Goal: Information Seeking & Learning: Understand process/instructions

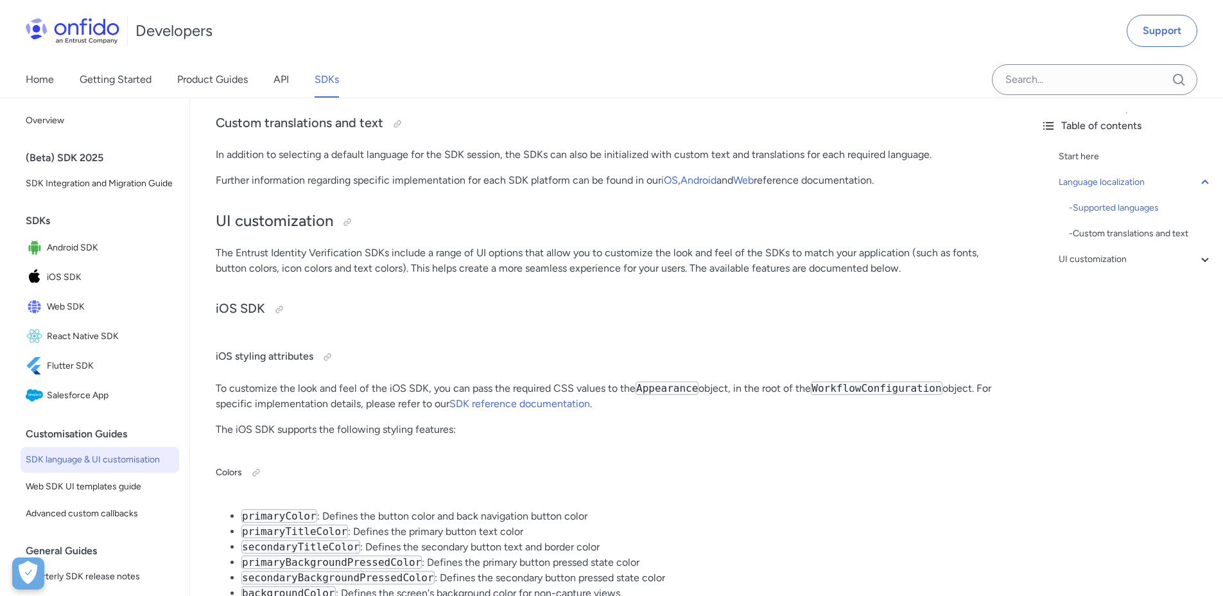
scroll to position [2723, 0]
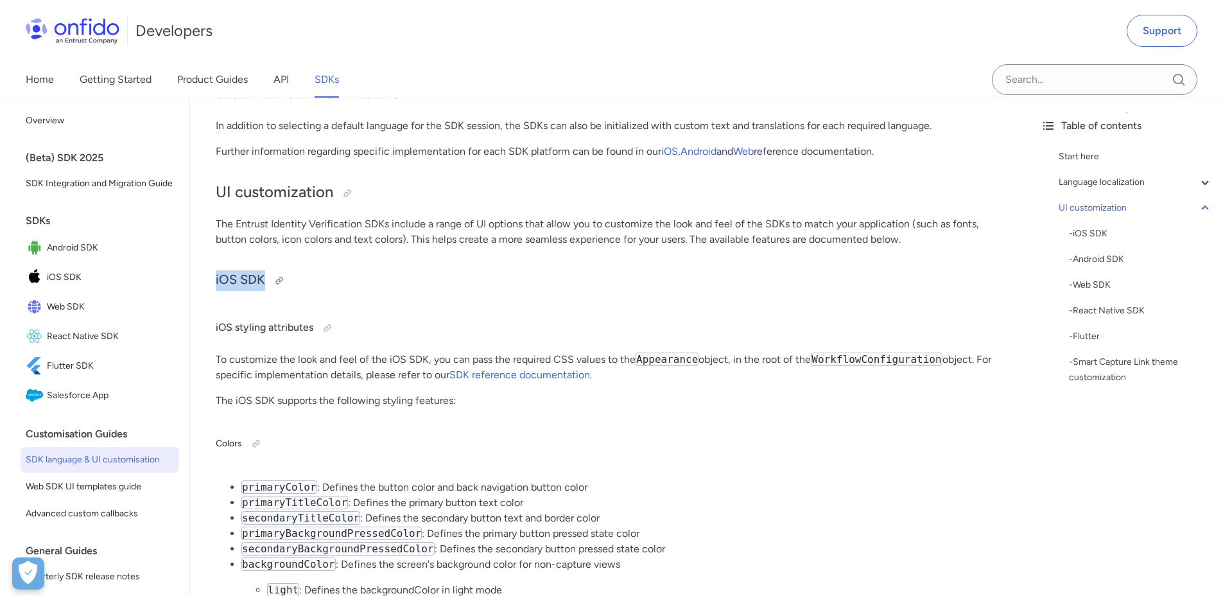
drag, startPoint x: 216, startPoint y: 278, endPoint x: 318, endPoint y: 280, distance: 101.4
click at [355, 282] on h3 "iOS SDK" at bounding box center [610, 280] width 789 height 21
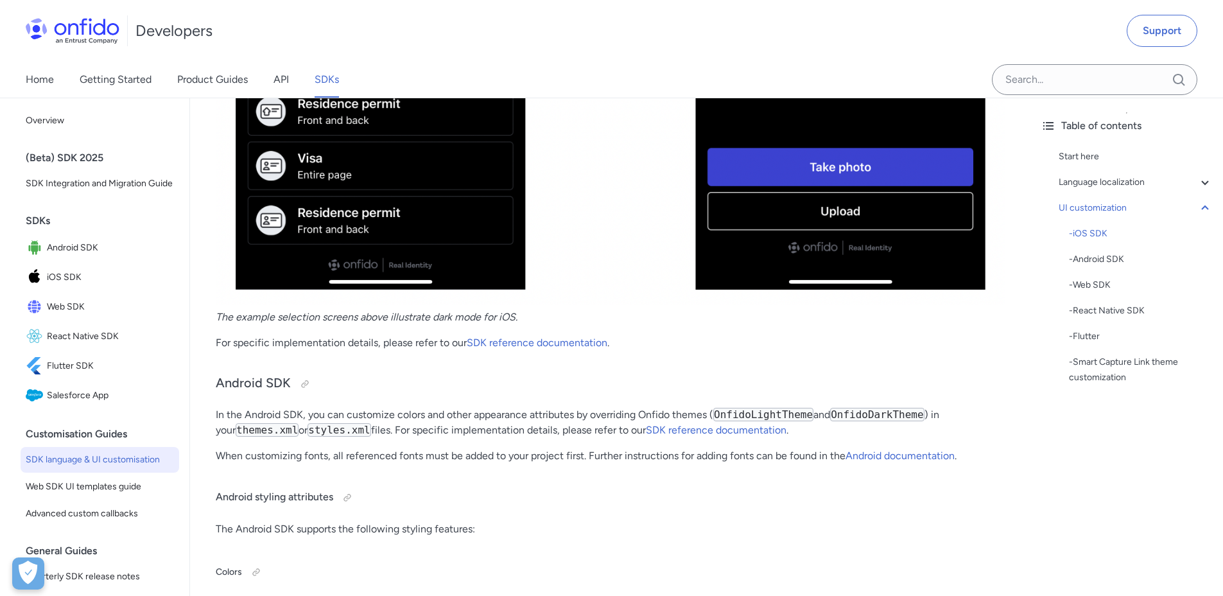
scroll to position [4807, 0]
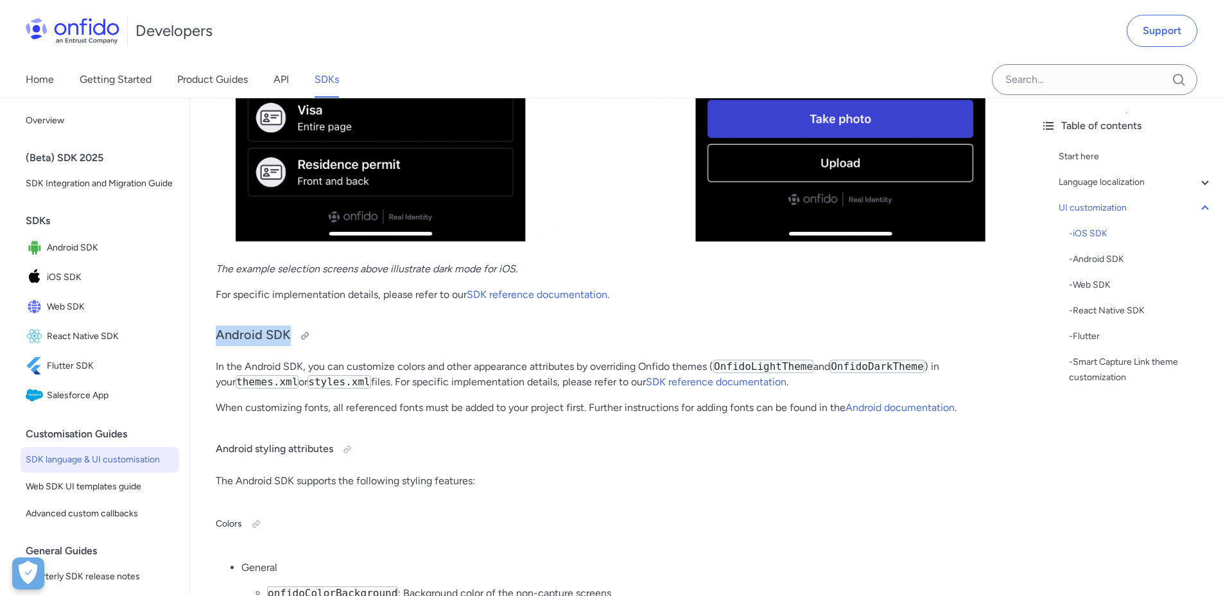
drag, startPoint x: 271, startPoint y: 336, endPoint x: 356, endPoint y: 343, distance: 85.0
click at [362, 343] on h3 "Android SDK" at bounding box center [610, 335] width 789 height 21
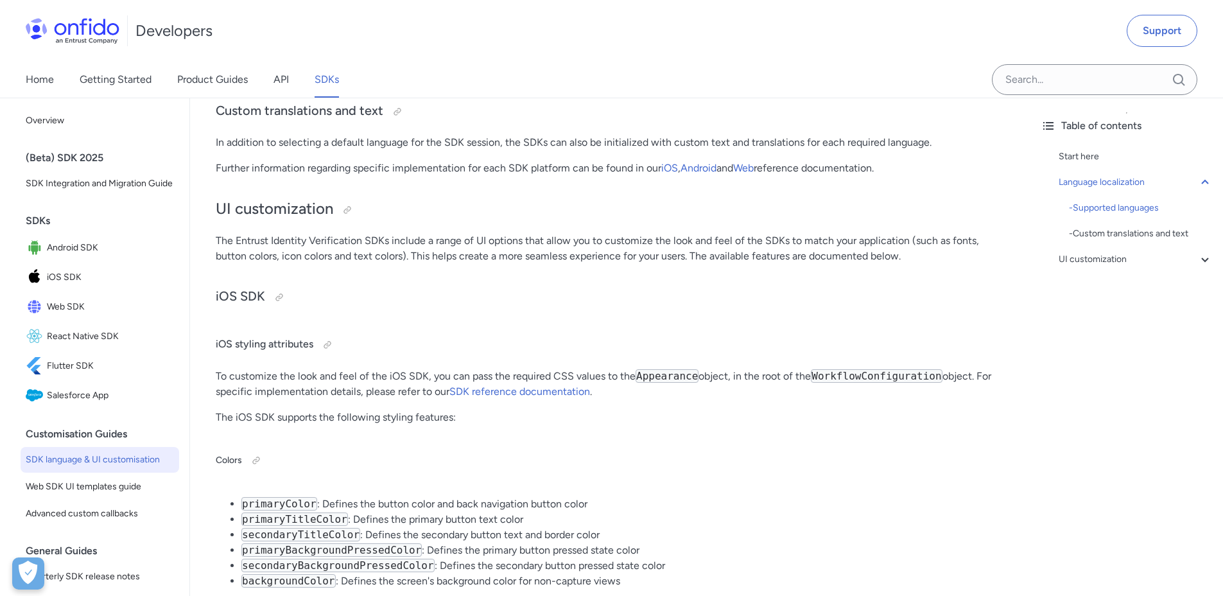
scroll to position [2795, 0]
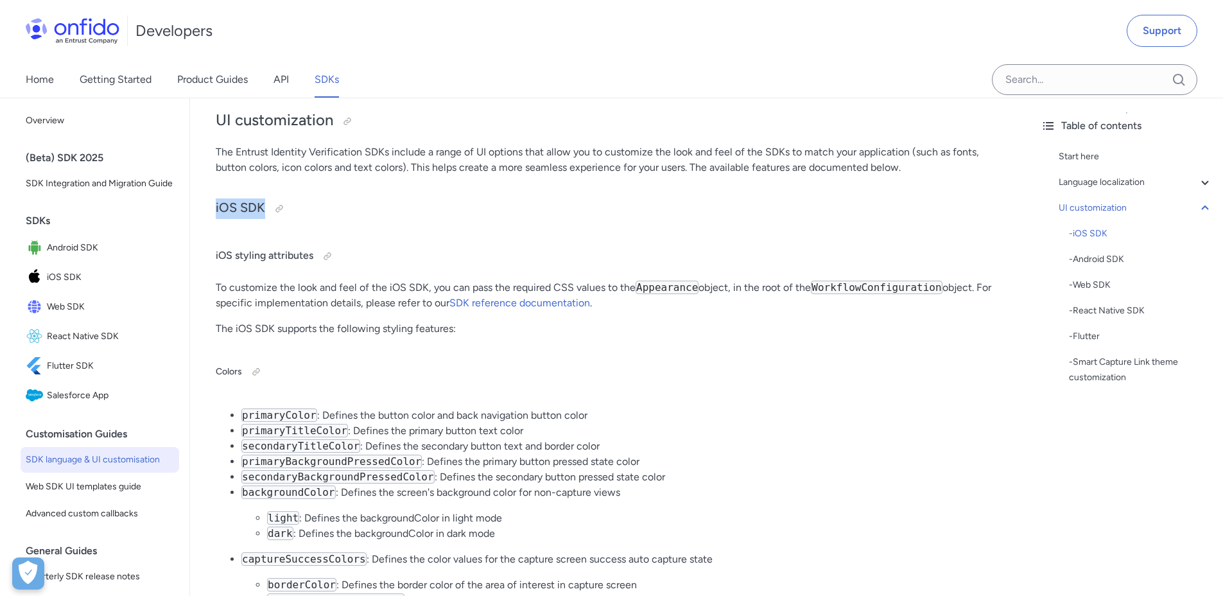
drag, startPoint x: 212, startPoint y: 205, endPoint x: 363, endPoint y: 228, distance: 152.7
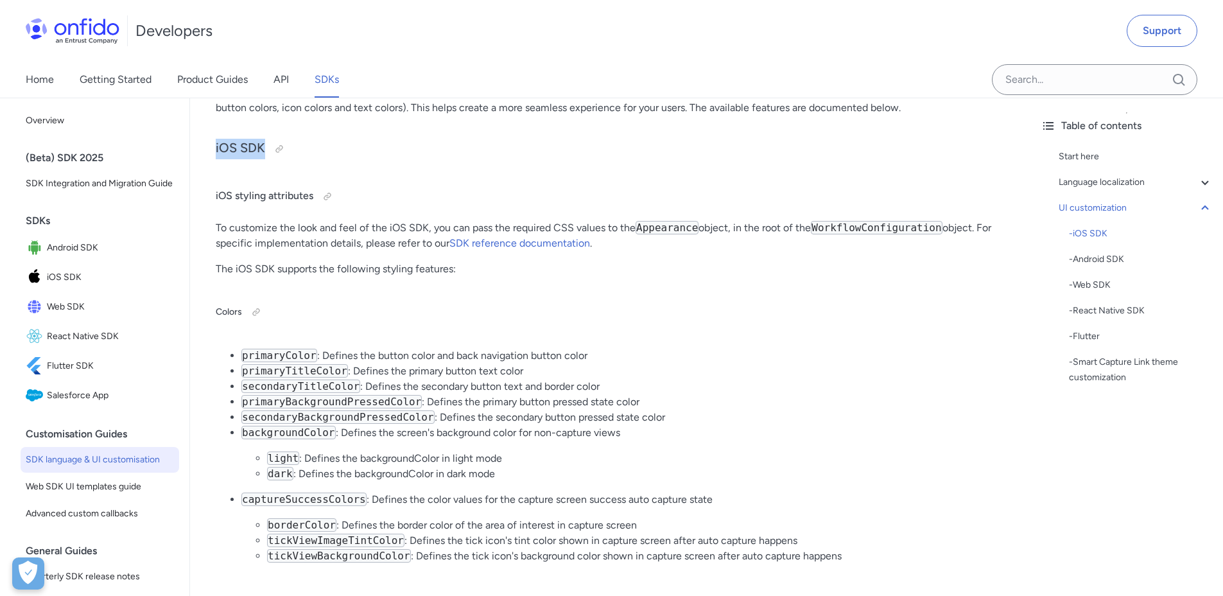
scroll to position [3015, 0]
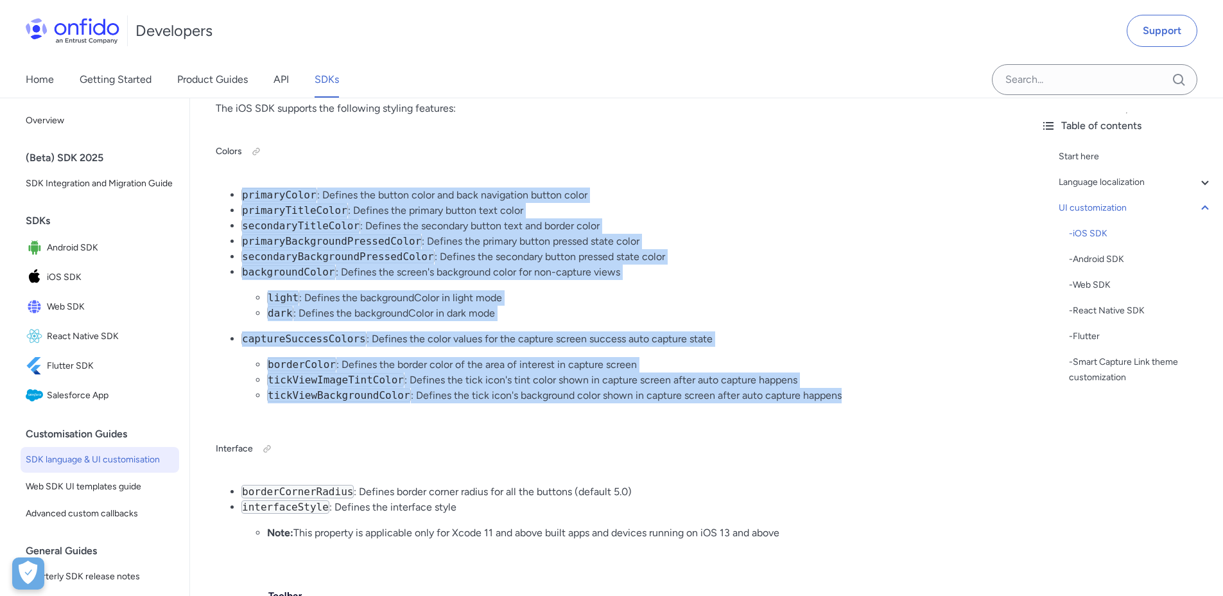
drag, startPoint x: 241, startPoint y: 195, endPoint x: 611, endPoint y: 421, distance: 433.8
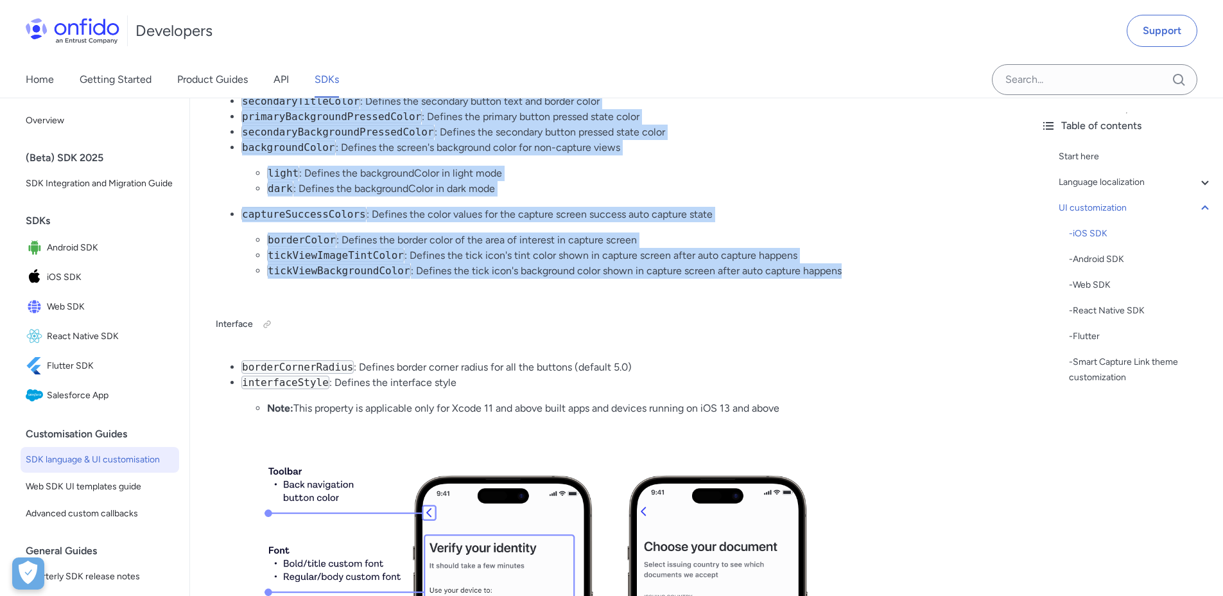
scroll to position [3080, 0]
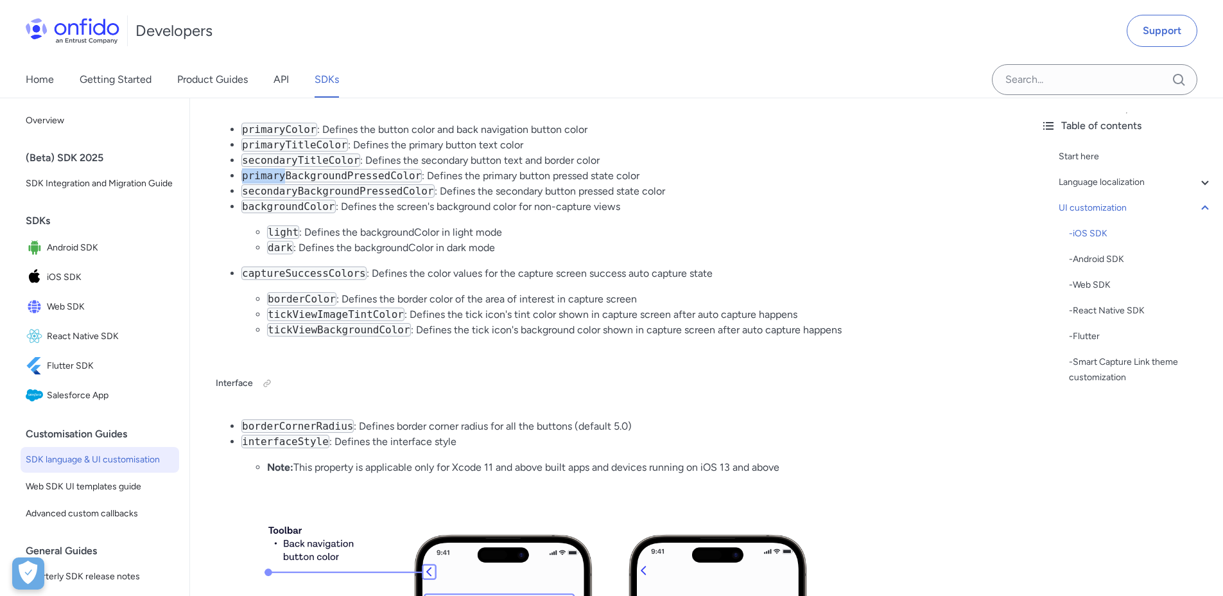
drag, startPoint x: 284, startPoint y: 180, endPoint x: 671, endPoint y: 167, distance: 386.6
click at [671, 167] on ul "primaryColor : Defines the button color and back navigation button color primar…" at bounding box center [610, 235] width 789 height 226
click at [683, 169] on li "primaryBackgroundPressedColor : Defines the primary button pressed state color" at bounding box center [622, 175] width 763 height 15
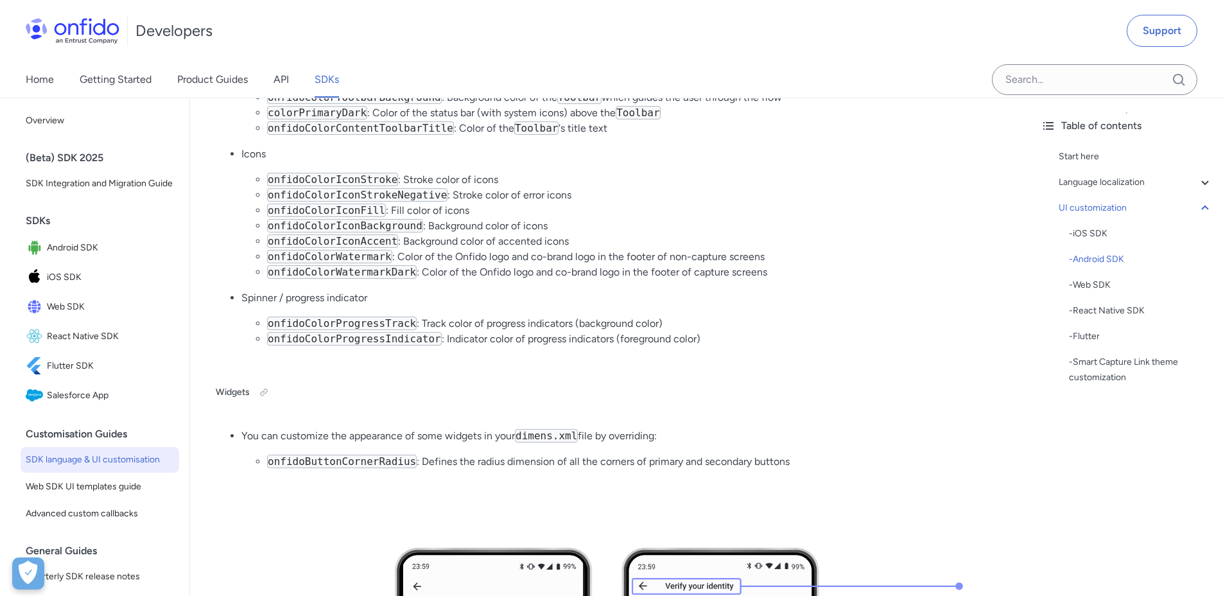
scroll to position [5805, 0]
click at [369, 455] on code "onfidoButtonCornerRadius" at bounding box center [342, 461] width 150 height 13
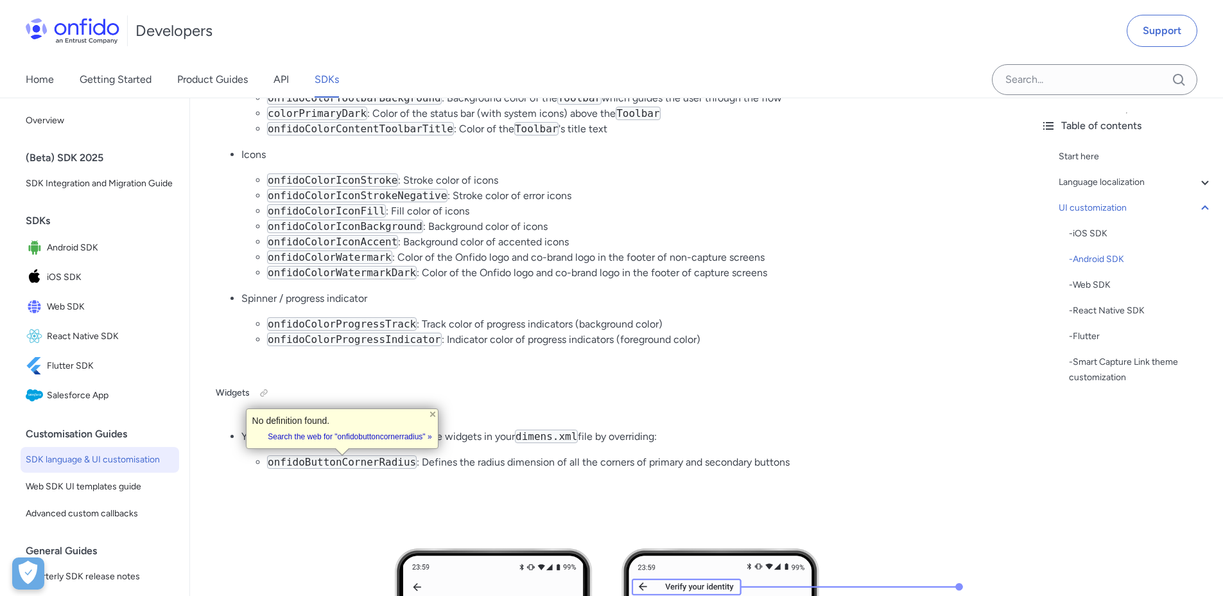
click at [346, 334] on code "onfidoColorProgressIndicator" at bounding box center [354, 338] width 175 height 13
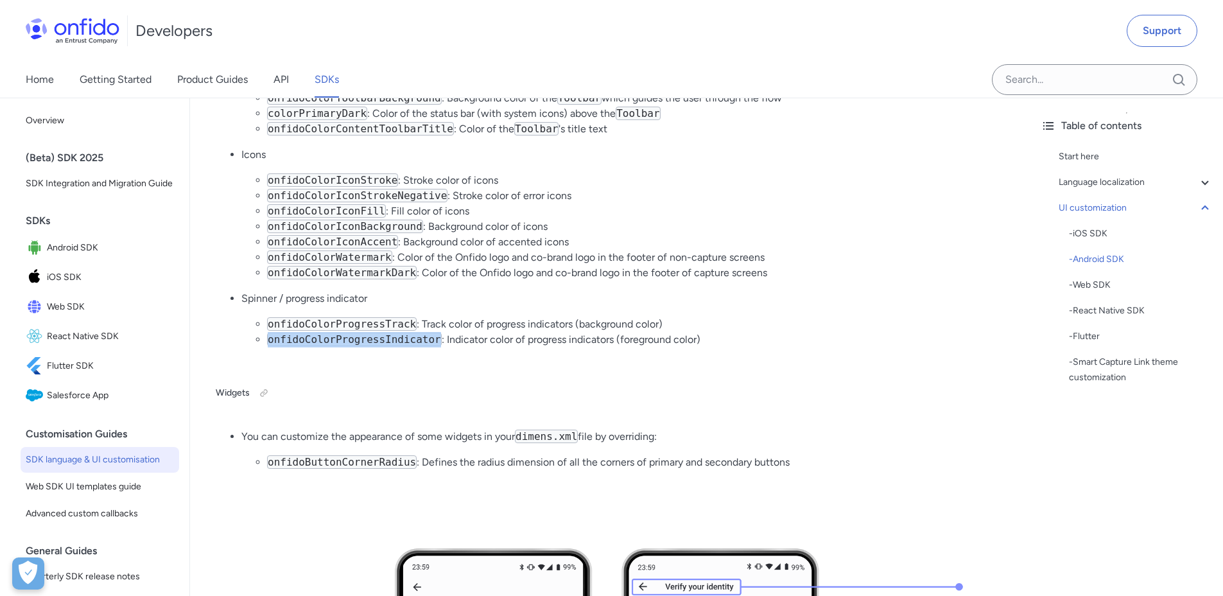
click at [346, 334] on code "onfidoColorProgressIndicator" at bounding box center [354, 338] width 175 height 13
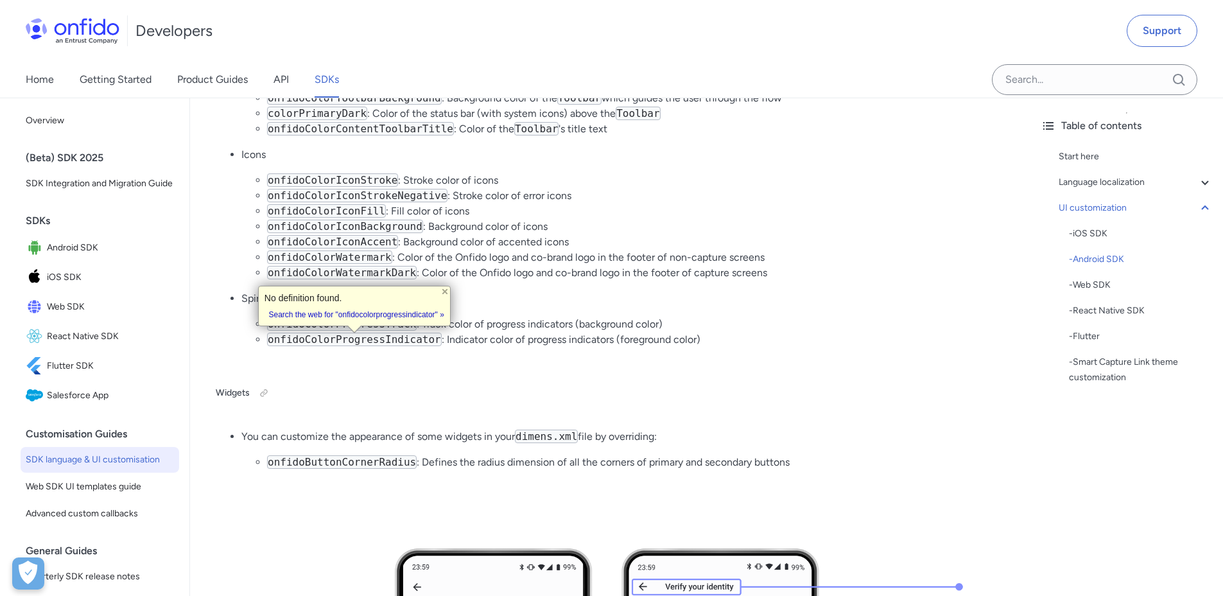
click at [332, 256] on code "onfidoColorWatermark" at bounding box center [329, 256] width 125 height 13
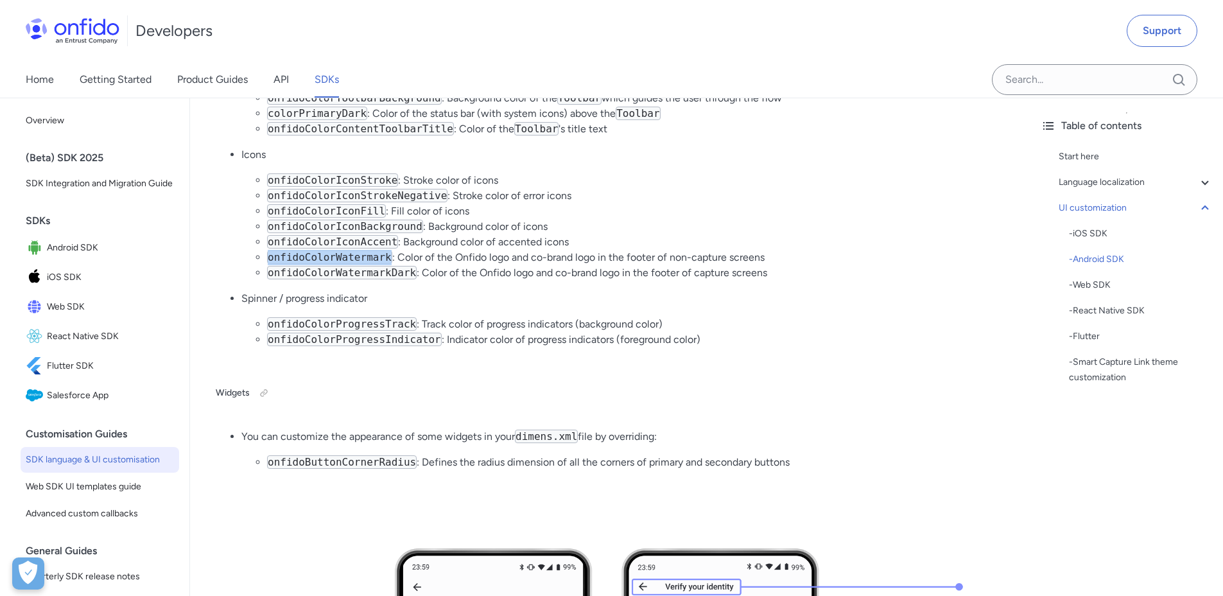
click at [332, 256] on code "onfidoColorWatermark" at bounding box center [329, 256] width 125 height 13
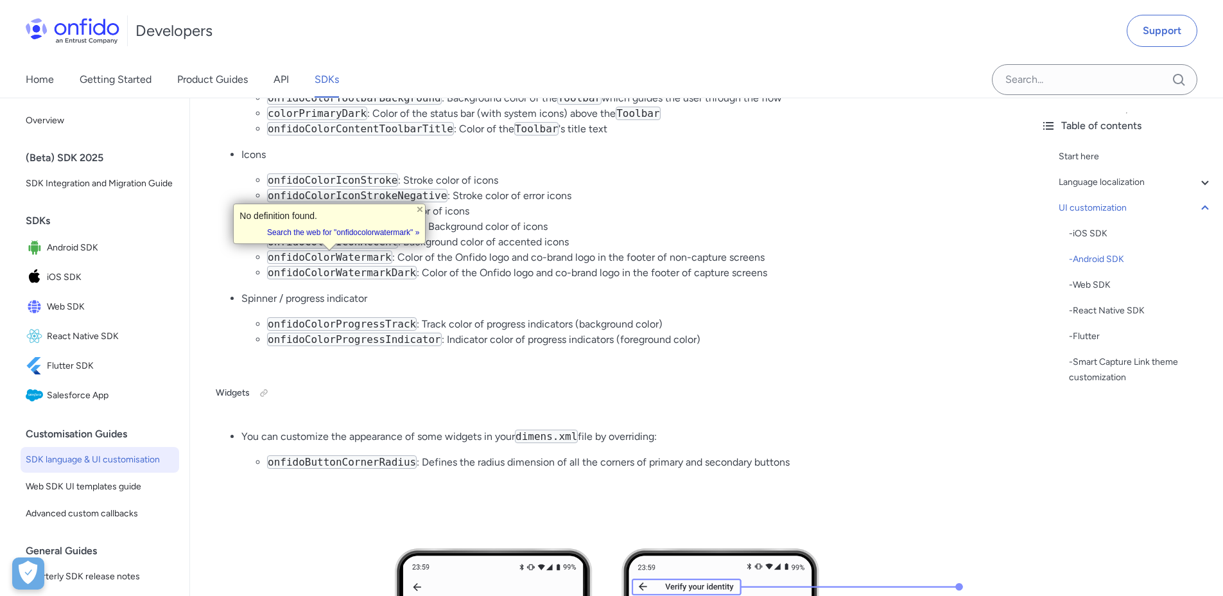
click at [323, 186] on code "onfidoColorIconStroke" at bounding box center [332, 179] width 131 height 13
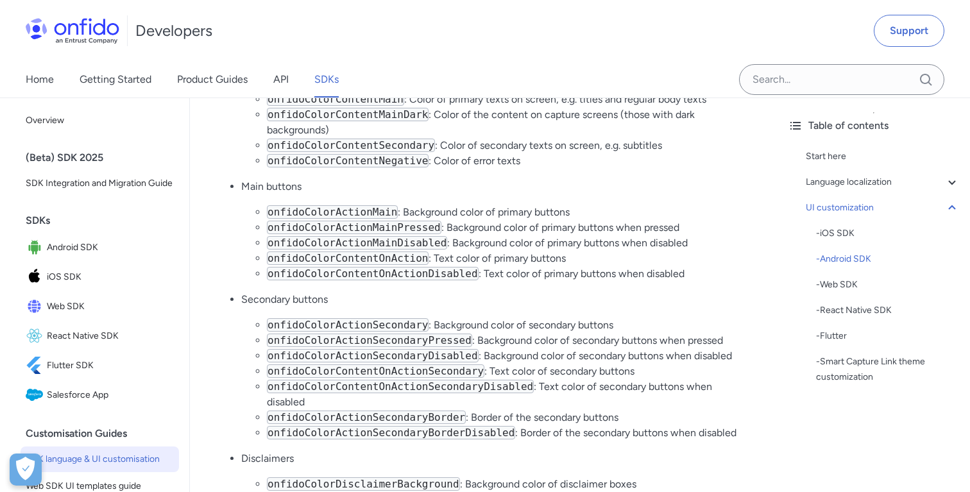
scroll to position [5169, 0]
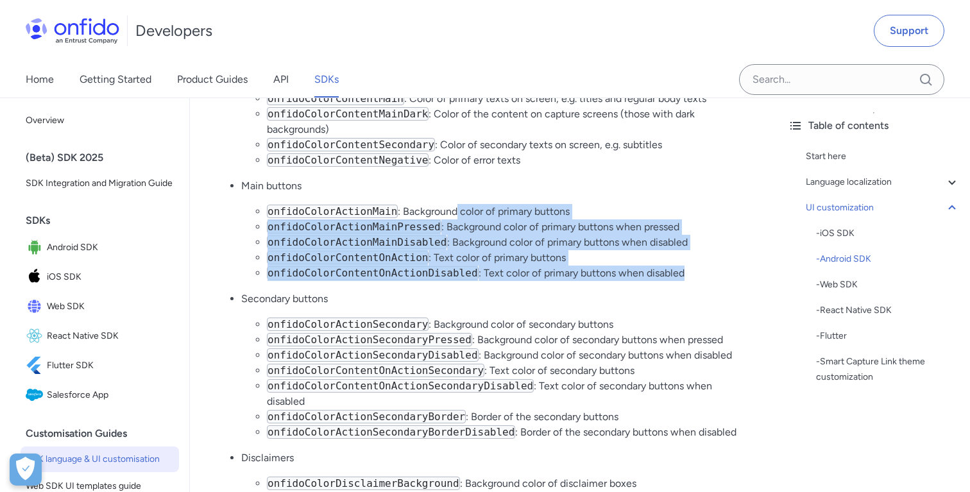
drag, startPoint x: 455, startPoint y: 193, endPoint x: 696, endPoint y: 260, distance: 249.9
click at [696, 260] on ul "onfidoColorActionMain : Background color of primary buttons onfidoColorActionMa…" at bounding box center [496, 242] width 511 height 77
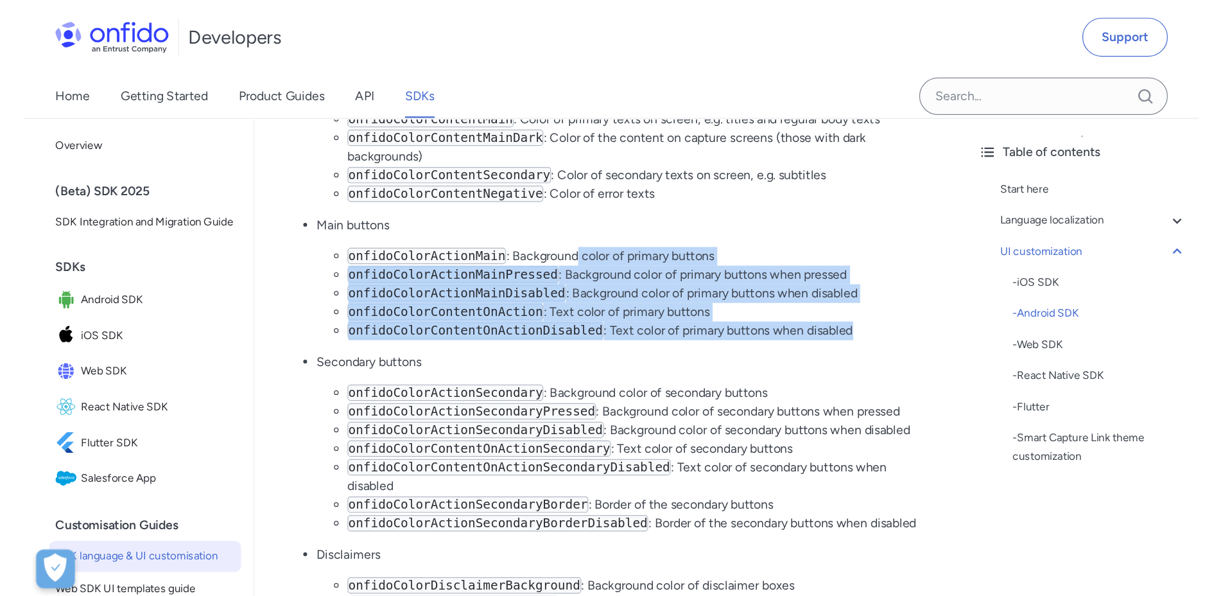
scroll to position [5399, 0]
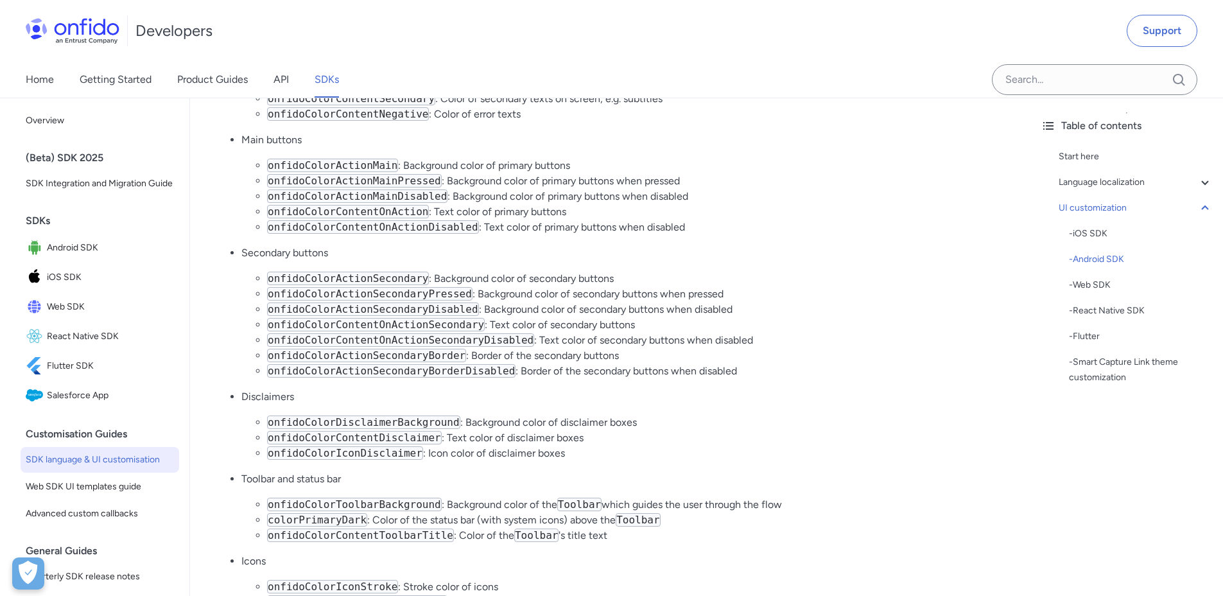
click at [814, 291] on li "onfidoColorActionSecondaryPressed : Background color of secondary buttons when …" at bounding box center [635, 293] width 737 height 15
